Goal: Task Accomplishment & Management: Use online tool/utility

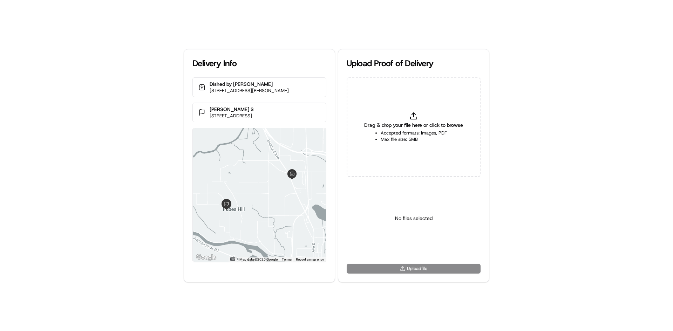
click at [408, 114] on div "Drag & drop your file here or click to browse Accepted formats: Images, PDF Max…" at bounding box center [414, 128] width 134 height 100
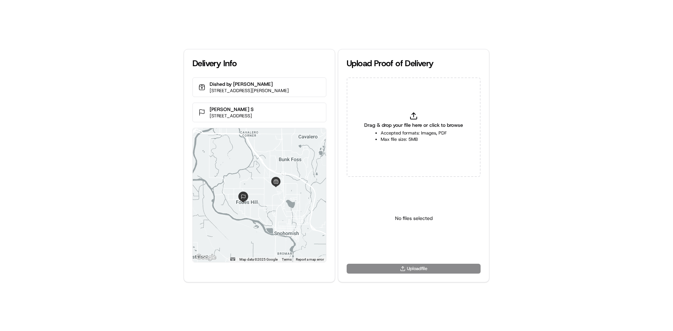
type input "C:\fakepath\U (9).png"
click at [417, 248] on html "Delivery Info Dished by Rachel 2701 Bickford Ave, Snohomish, WA 98290, US Leah …" at bounding box center [336, 165] width 673 height 331
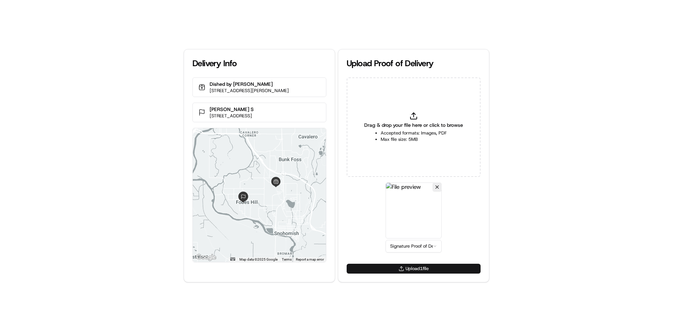
click at [418, 270] on button "Upload 1 file" at bounding box center [414, 269] width 134 height 10
